Goal: Go to known website: Access a specific website the user already knows

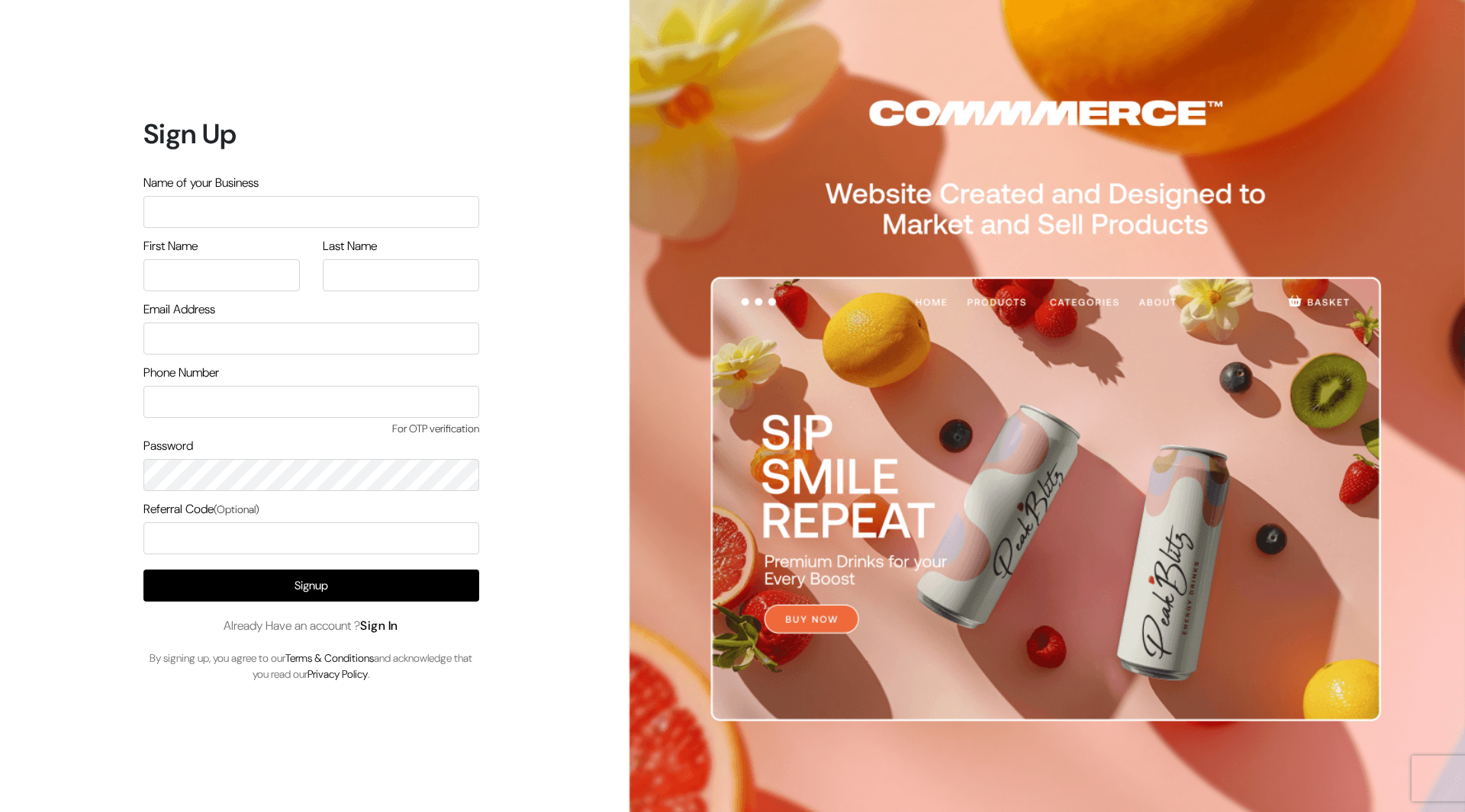
click at [395, 632] on link "Sign In" at bounding box center [379, 626] width 38 height 16
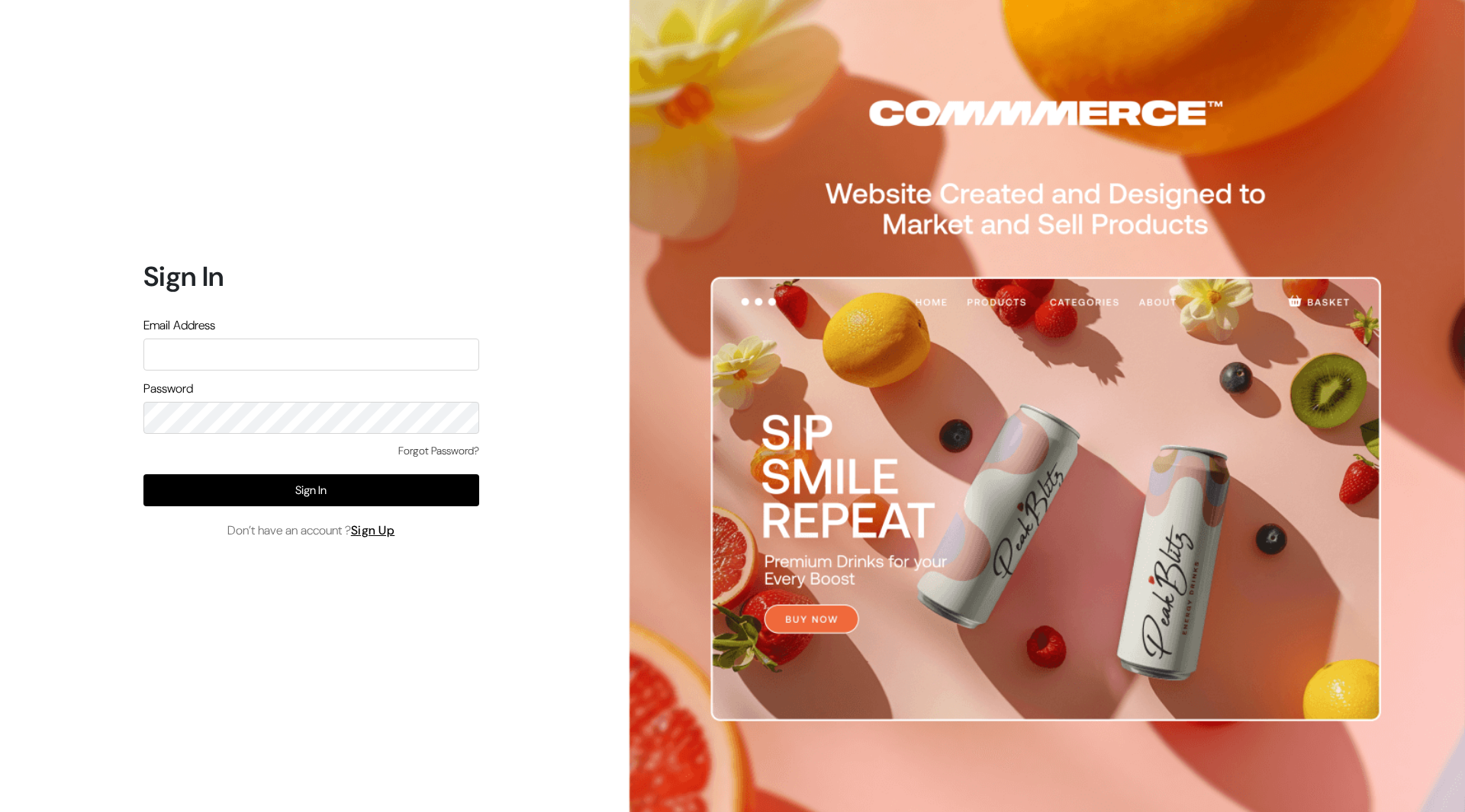
click at [361, 346] on input "text" at bounding box center [311, 354] width 335 height 32
click at [219, 399] on div "Password" at bounding box center [311, 406] width 335 height 54
click at [231, 365] on input "text" at bounding box center [311, 354] width 335 height 32
type input "mayank@commmerce.com"
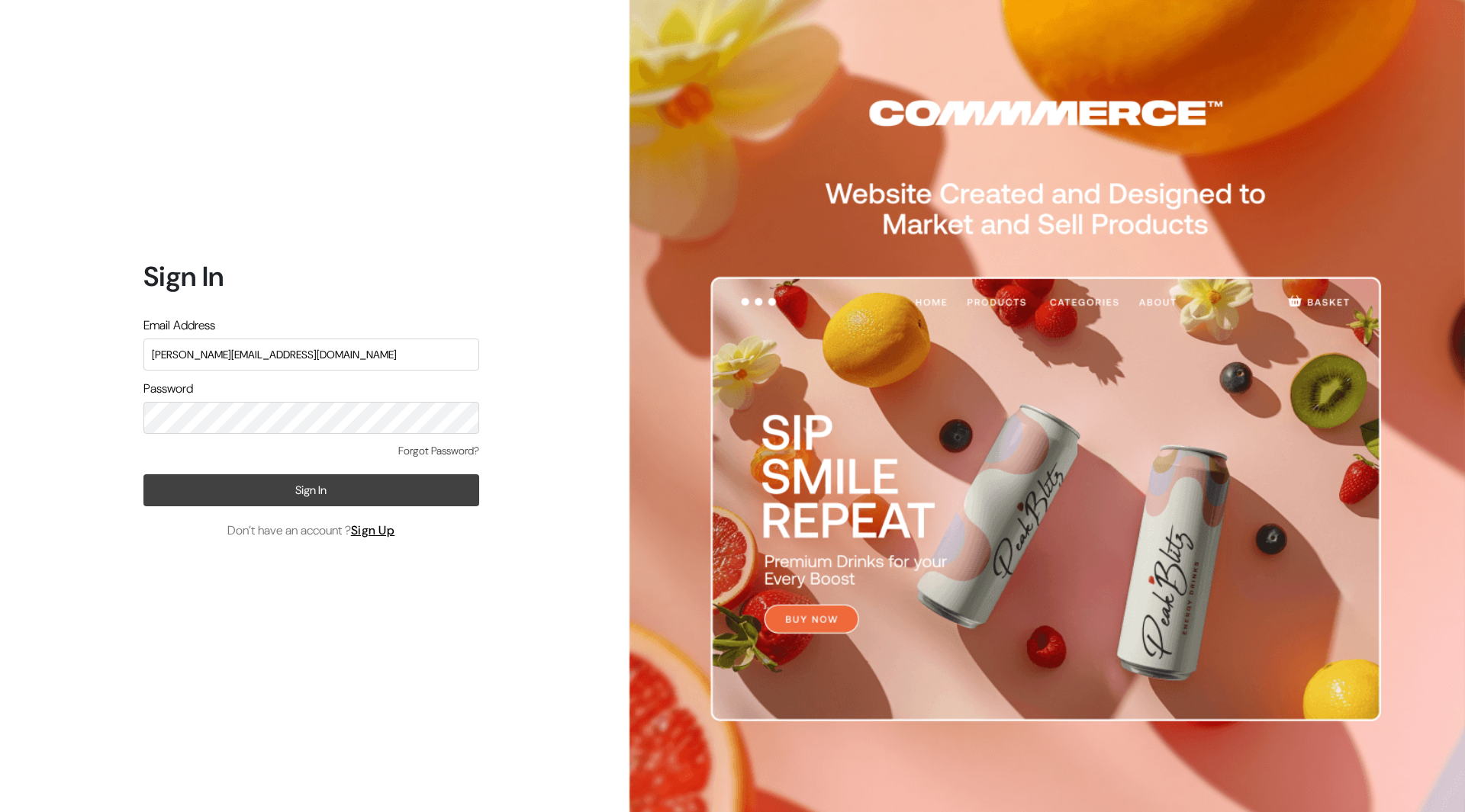
click at [225, 487] on button "Sign In" at bounding box center [311, 490] width 335 height 32
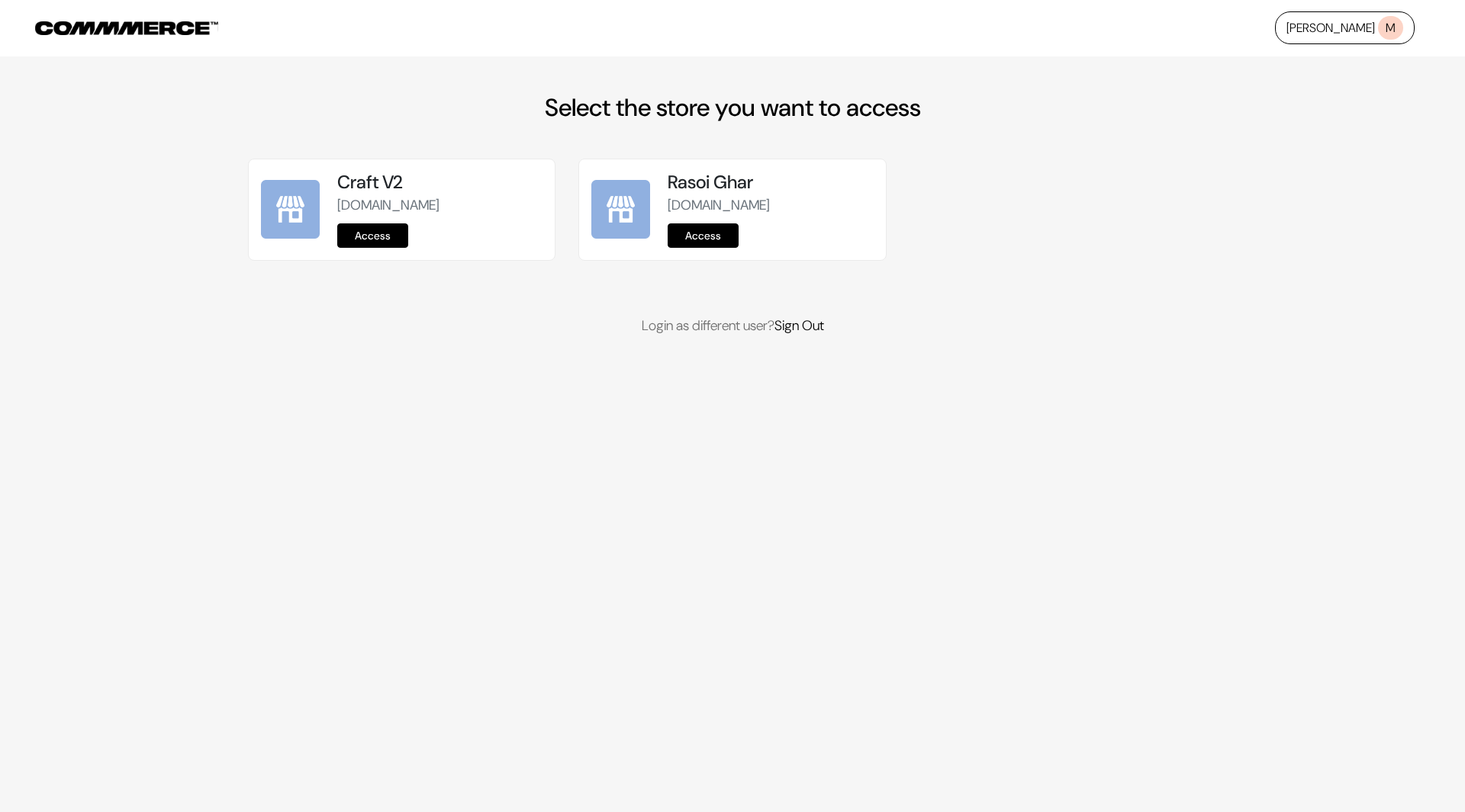
click at [706, 238] on link "Access" at bounding box center [703, 235] width 71 height 24
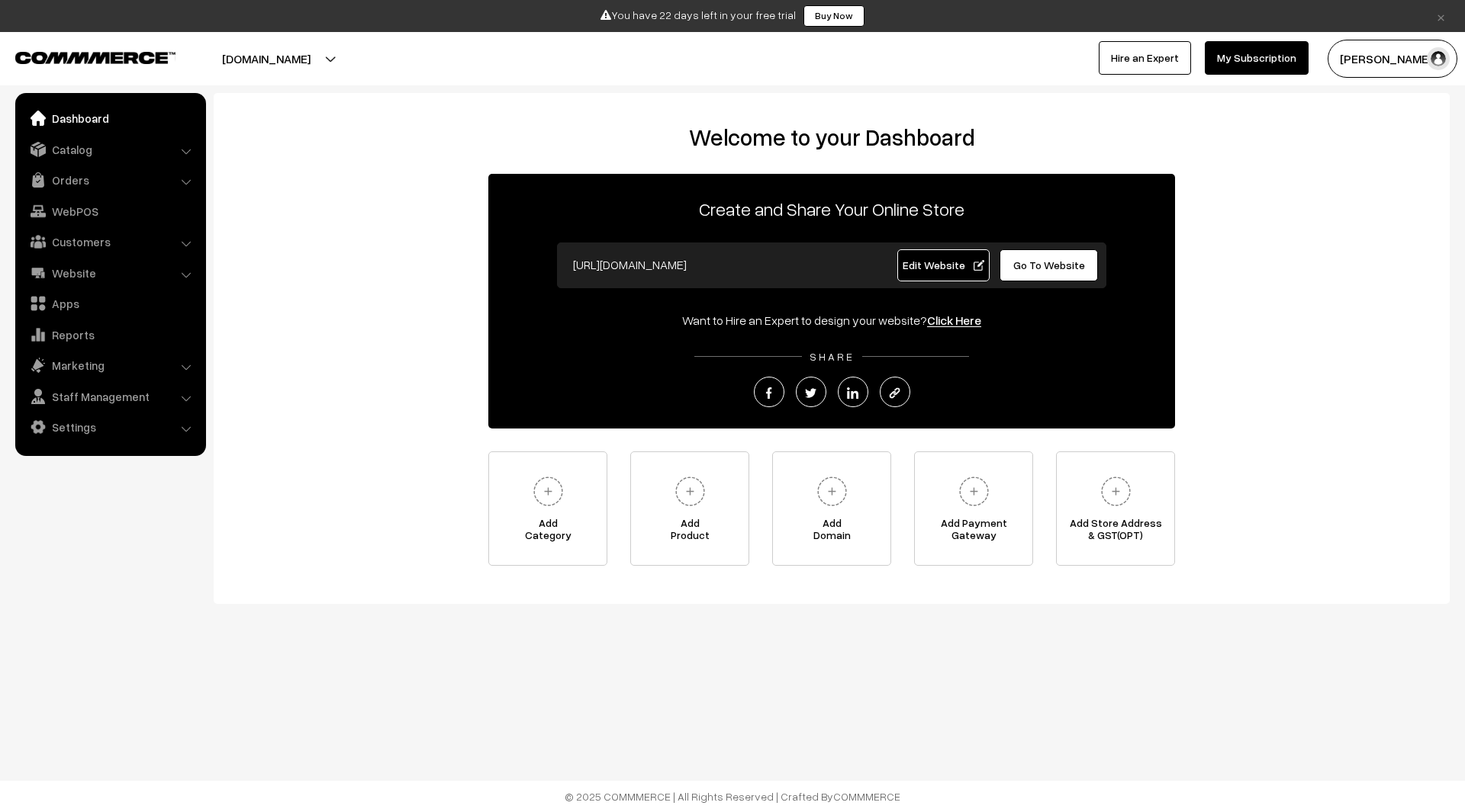
click at [534, 47] on div at bounding box center [360, 58] width 721 height 38
